Goal: Information Seeking & Learning: Learn about a topic

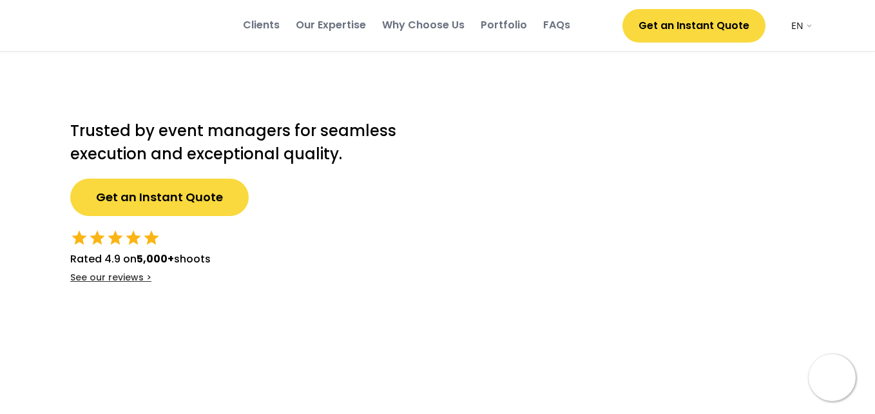
select select ""en""
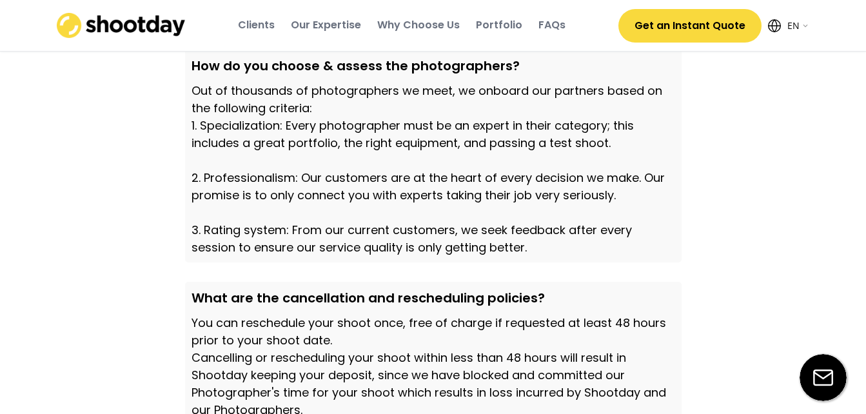
scroll to position [4341, 0]
